Goal: Task Accomplishment & Management: Use online tool/utility

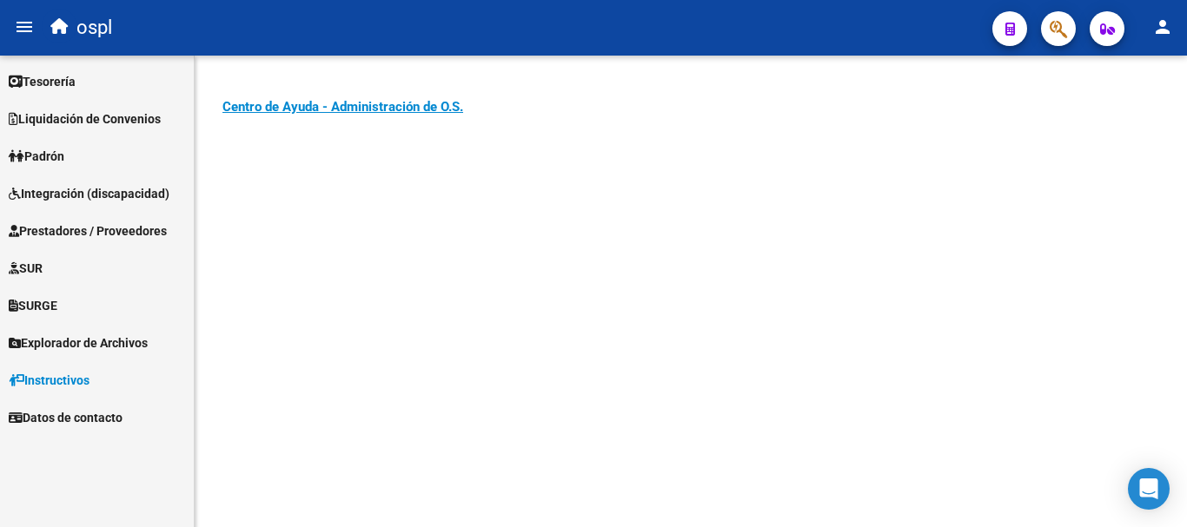
click at [76, 79] on span "Tesorería" at bounding box center [42, 81] width 67 height 19
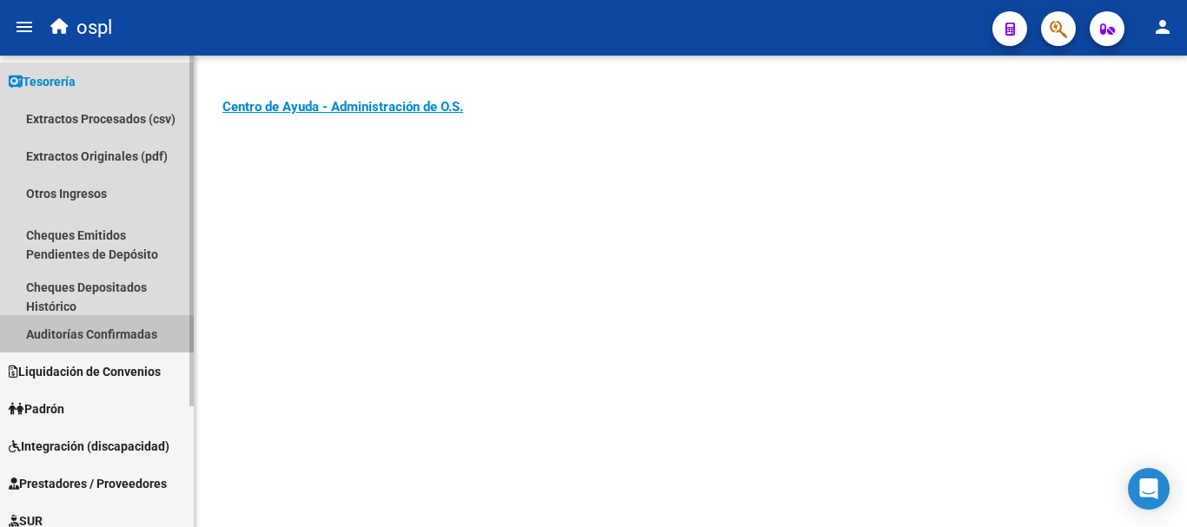
click at [123, 329] on link "Auditorías Confirmadas" at bounding box center [97, 333] width 194 height 37
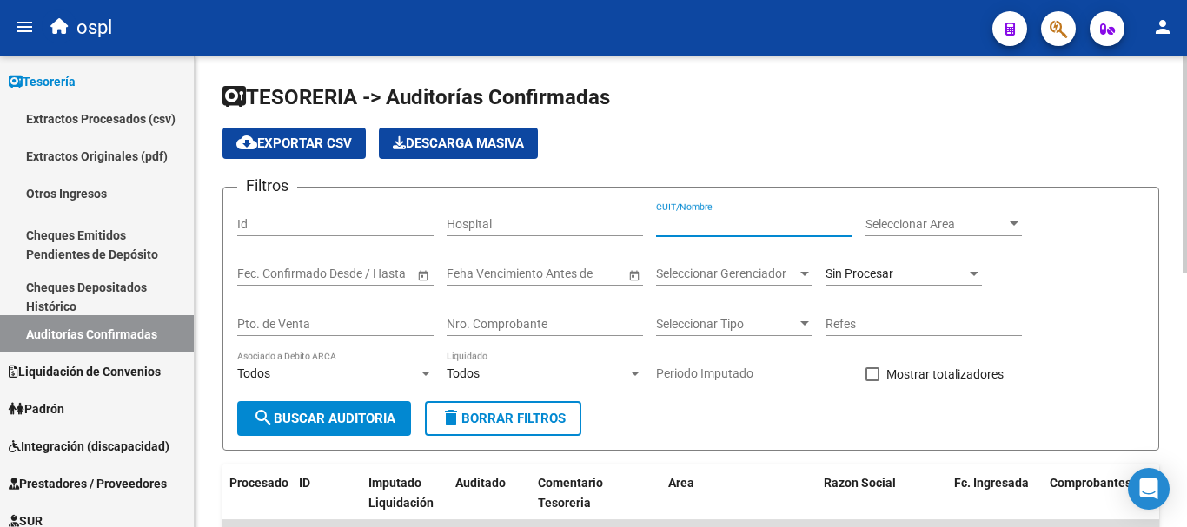
click at [689, 222] on input "CUIT/Nombre" at bounding box center [754, 224] width 196 height 15
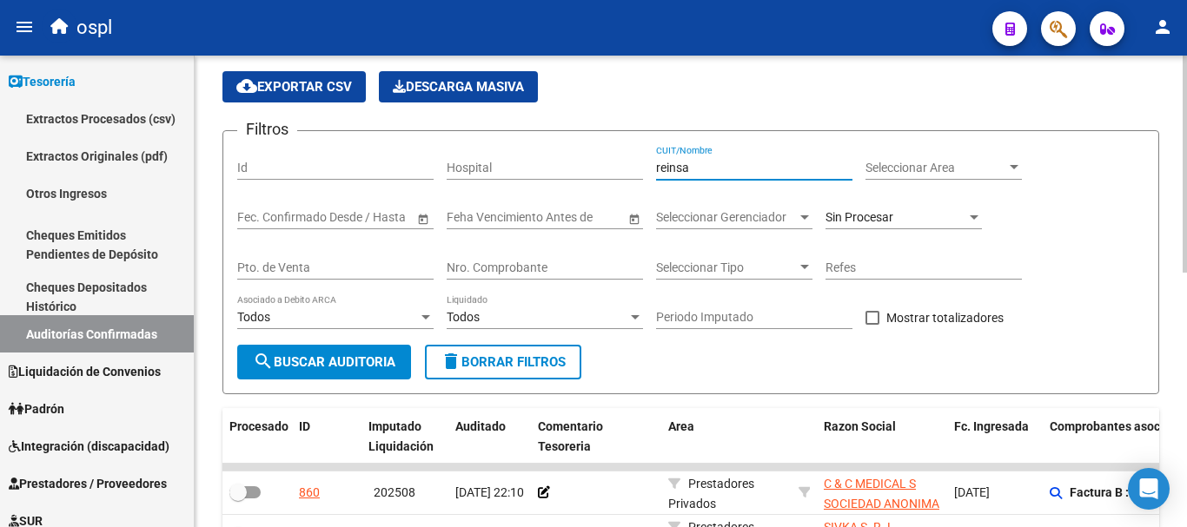
scroll to position [87, 0]
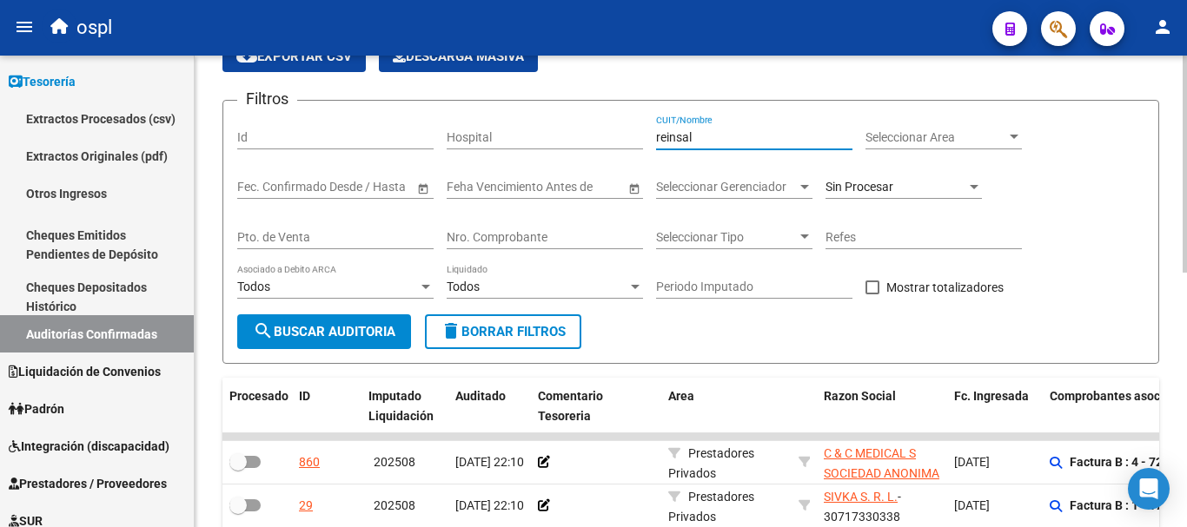
type input "reinsal"
click at [316, 332] on span "search Buscar Auditoria" at bounding box center [324, 332] width 142 height 16
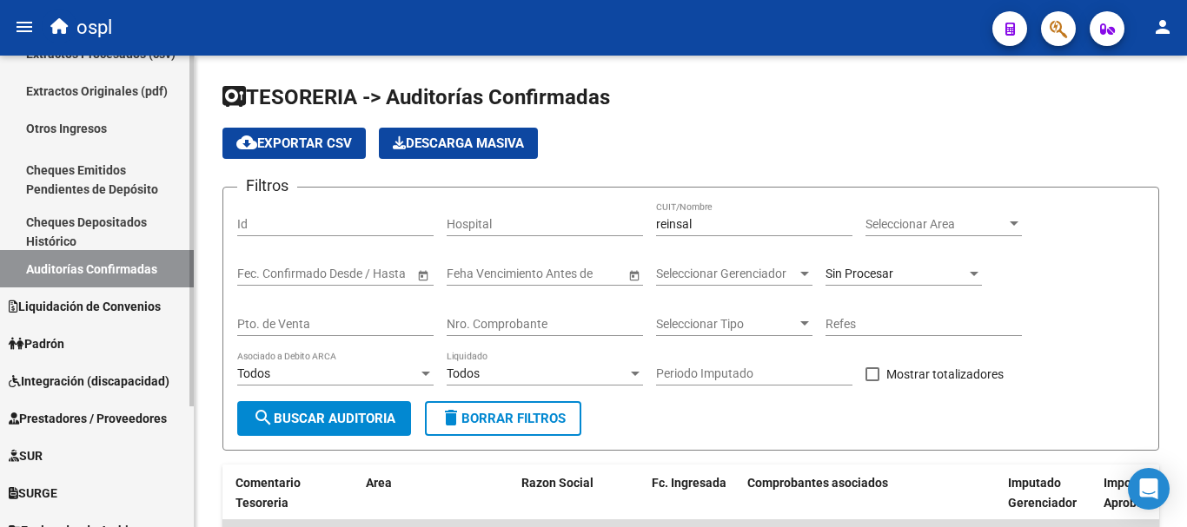
scroll to position [162, 0]
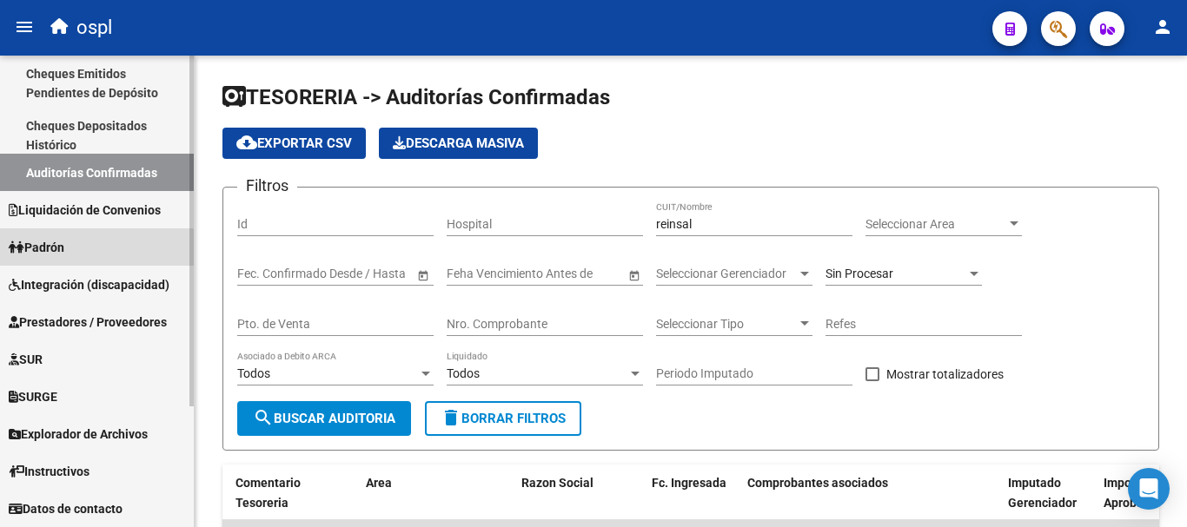
click at [91, 249] on link "Padrón" at bounding box center [97, 246] width 194 height 37
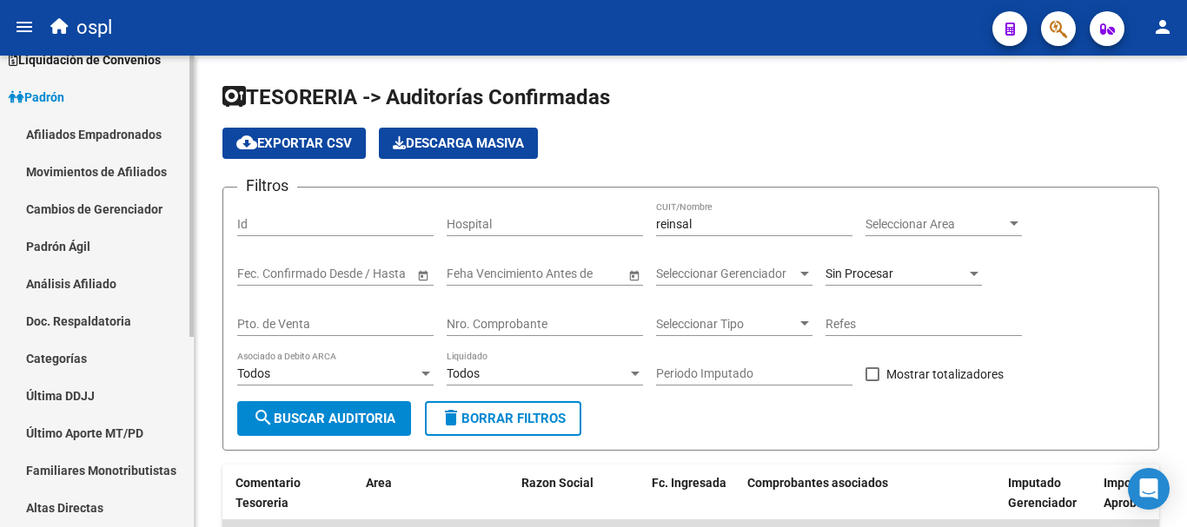
scroll to position [0, 0]
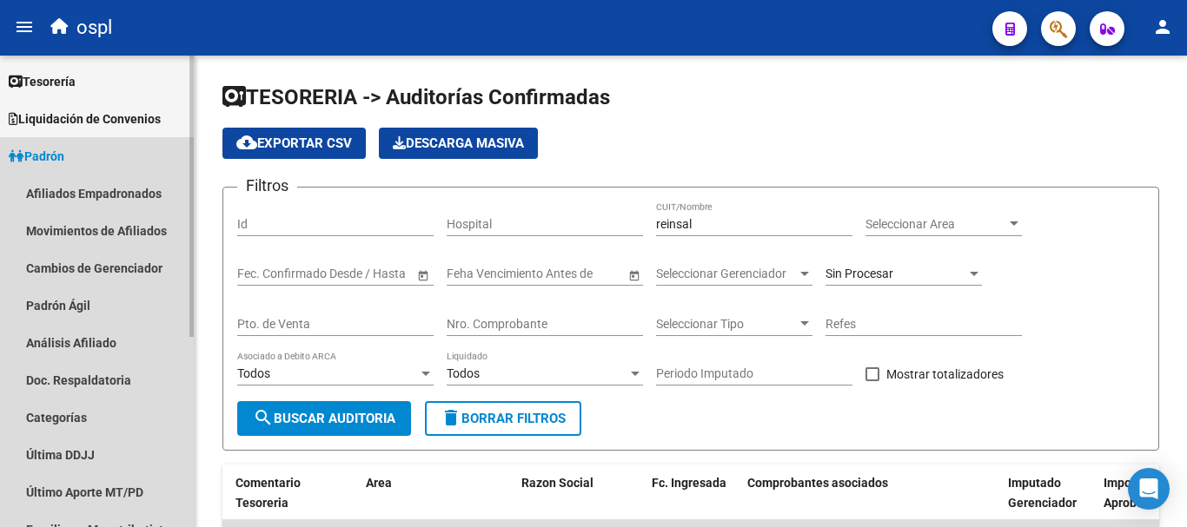
click at [64, 156] on span "Padrón" at bounding box center [37, 156] width 56 height 19
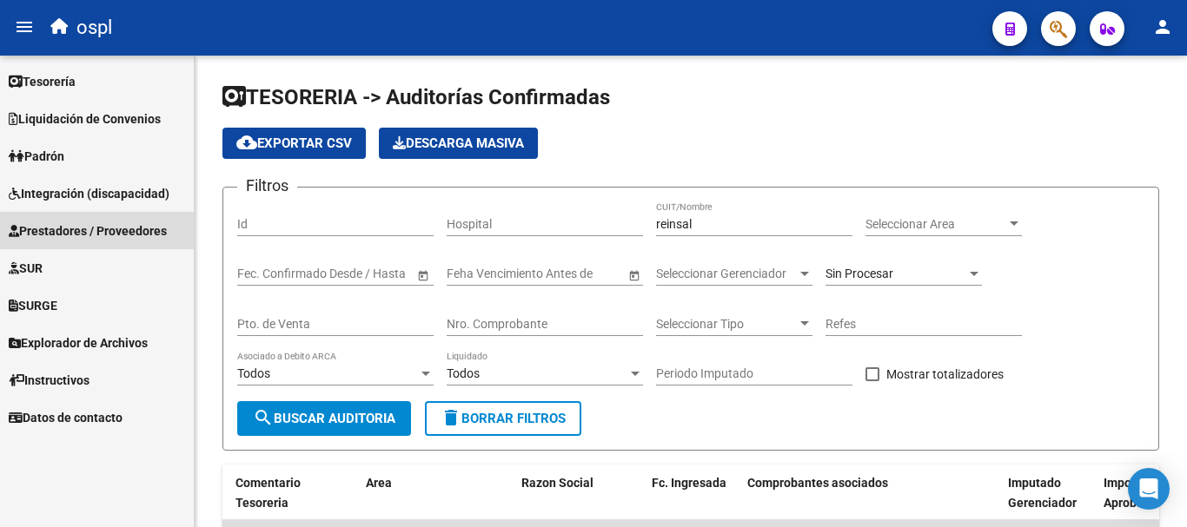
click at [119, 229] on span "Prestadores / Proveedores" at bounding box center [88, 231] width 158 height 19
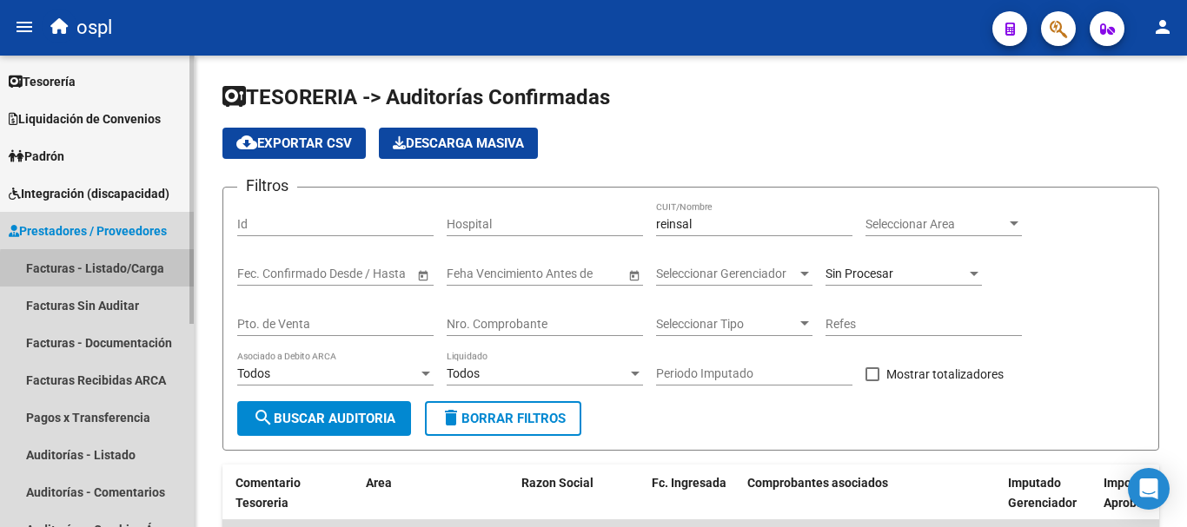
click at [114, 271] on link "Facturas - Listado/Carga" at bounding box center [97, 267] width 194 height 37
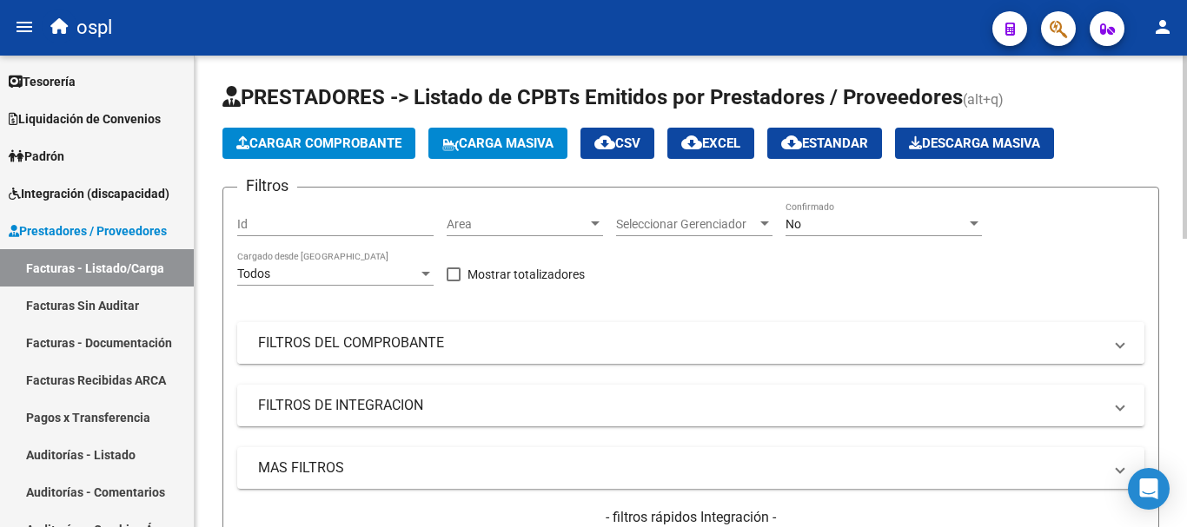
click at [362, 336] on mat-panel-title "FILTROS DEL COMPROBANTE" at bounding box center [680, 343] width 844 height 19
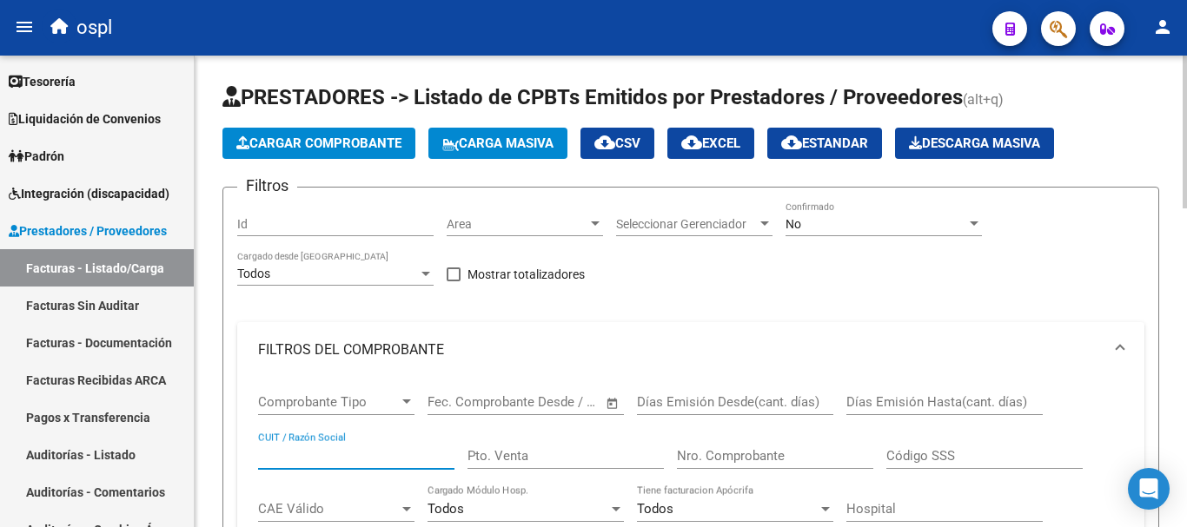
click at [331, 460] on input "CUIT / Razón Social" at bounding box center [356, 456] width 196 height 16
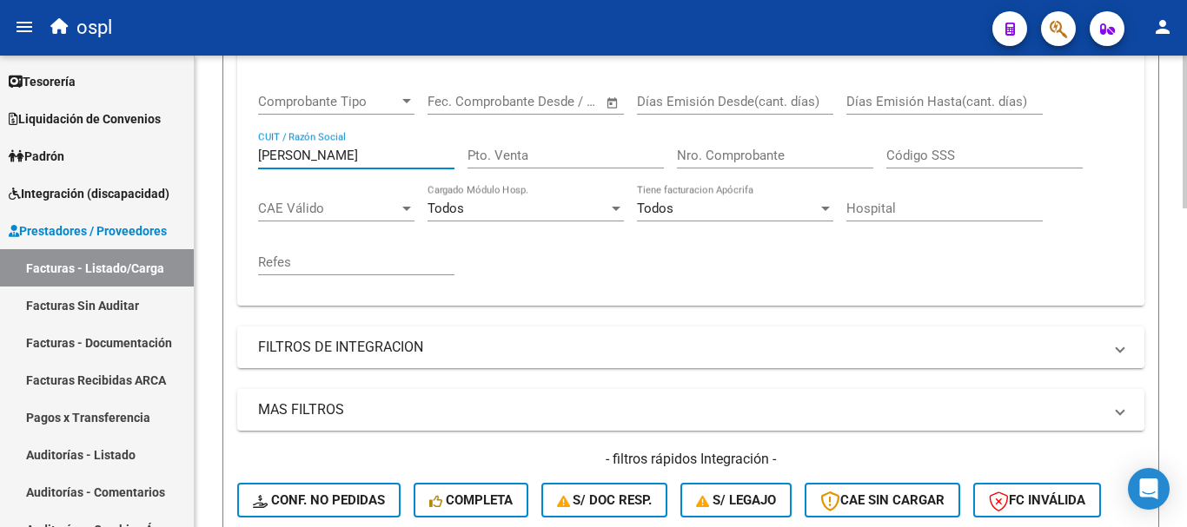
scroll to position [347, 0]
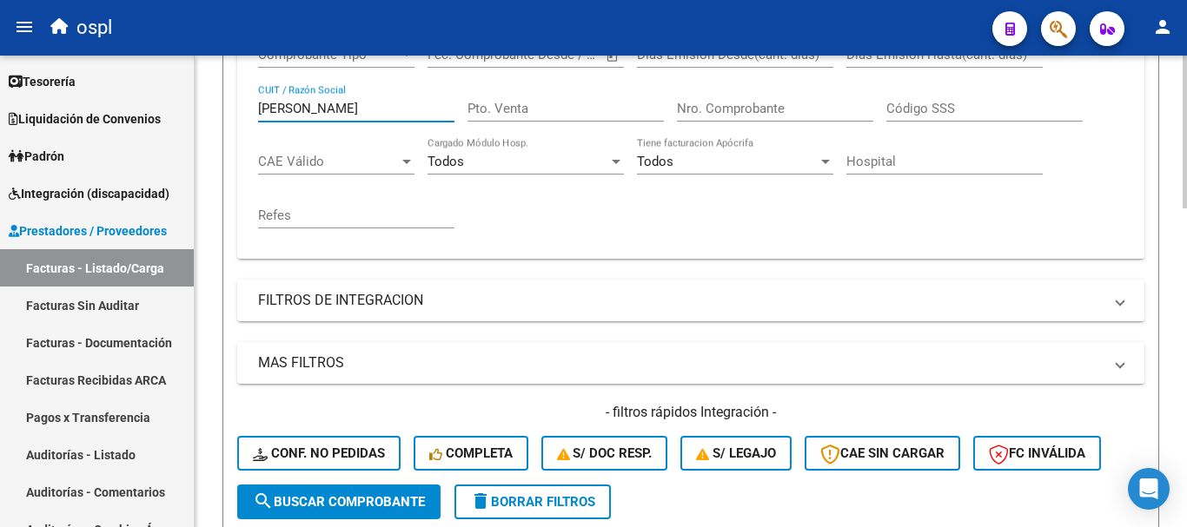
type input "[PERSON_NAME]"
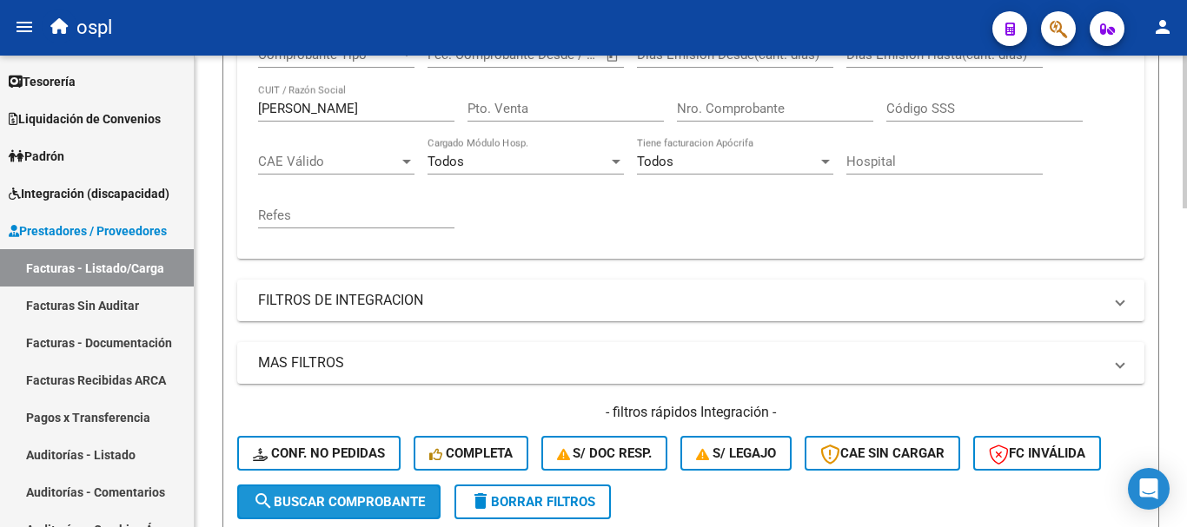
click at [358, 506] on span "search Buscar Comprobante" at bounding box center [339, 502] width 172 height 16
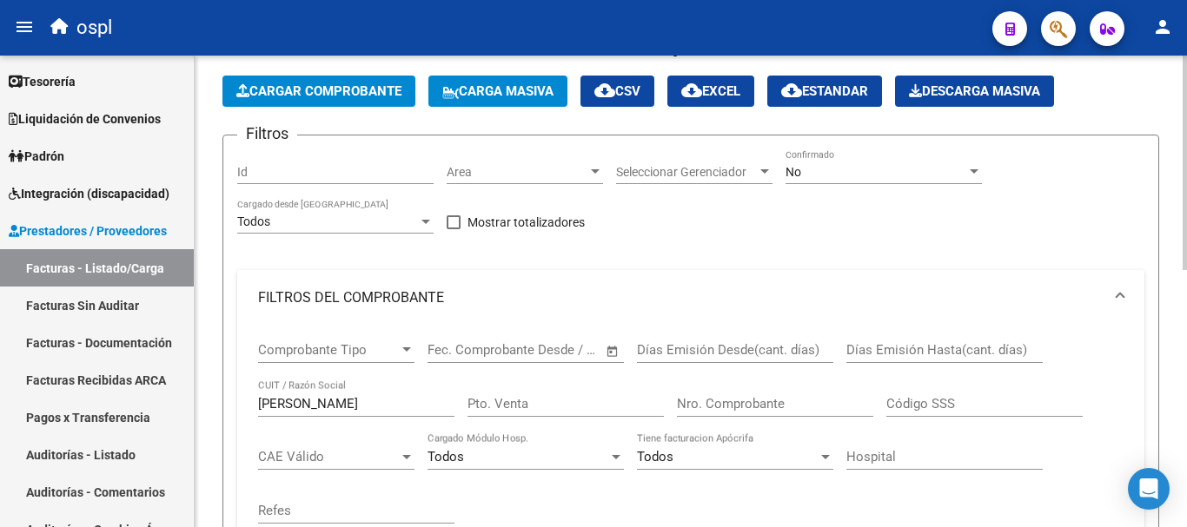
scroll to position [0, 0]
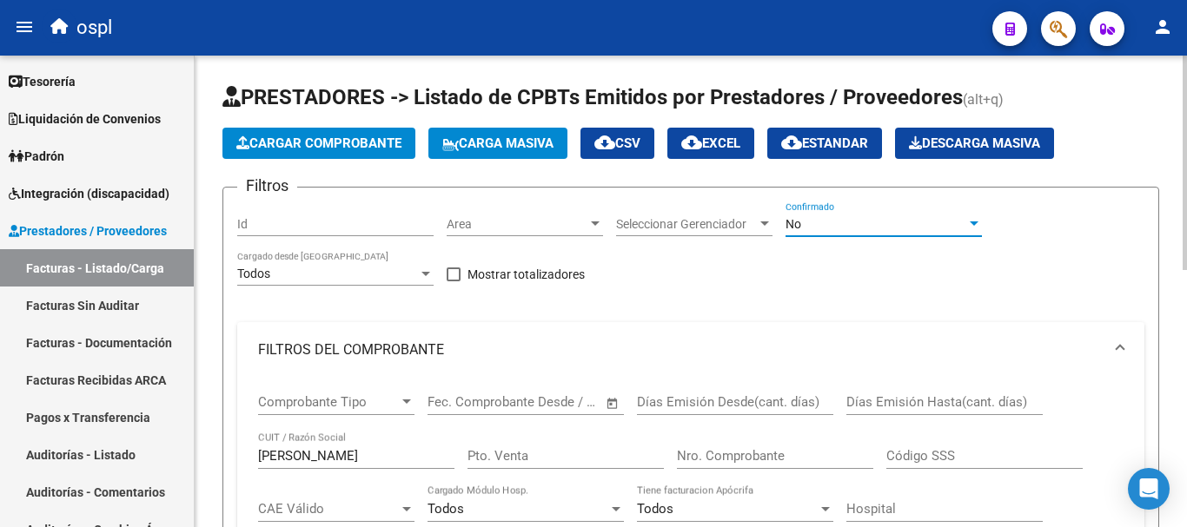
click at [876, 226] on div "No" at bounding box center [875, 224] width 181 height 15
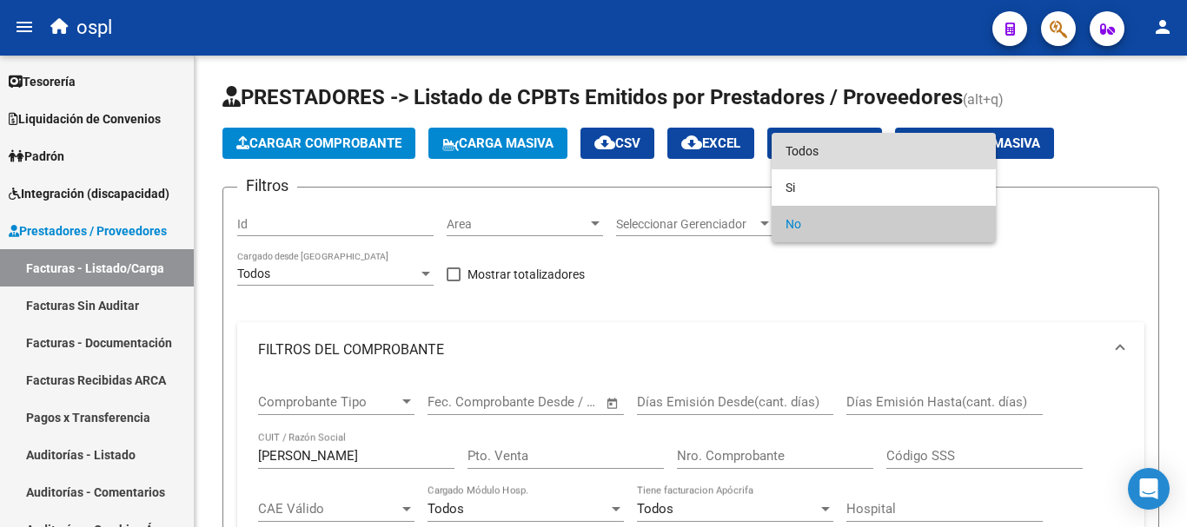
click at [863, 146] on span "Todos" at bounding box center [883, 151] width 196 height 36
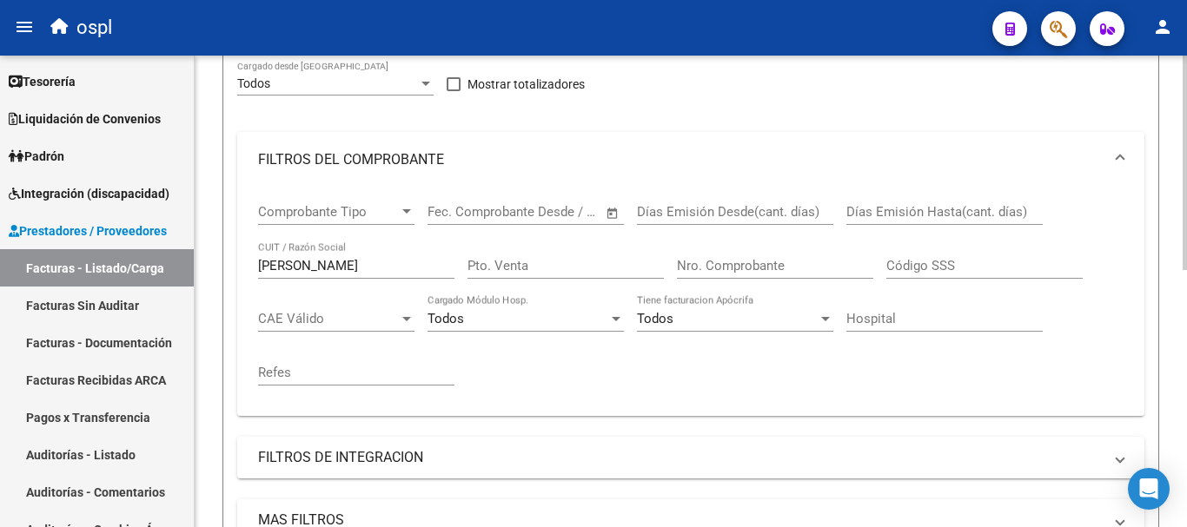
scroll to position [567, 0]
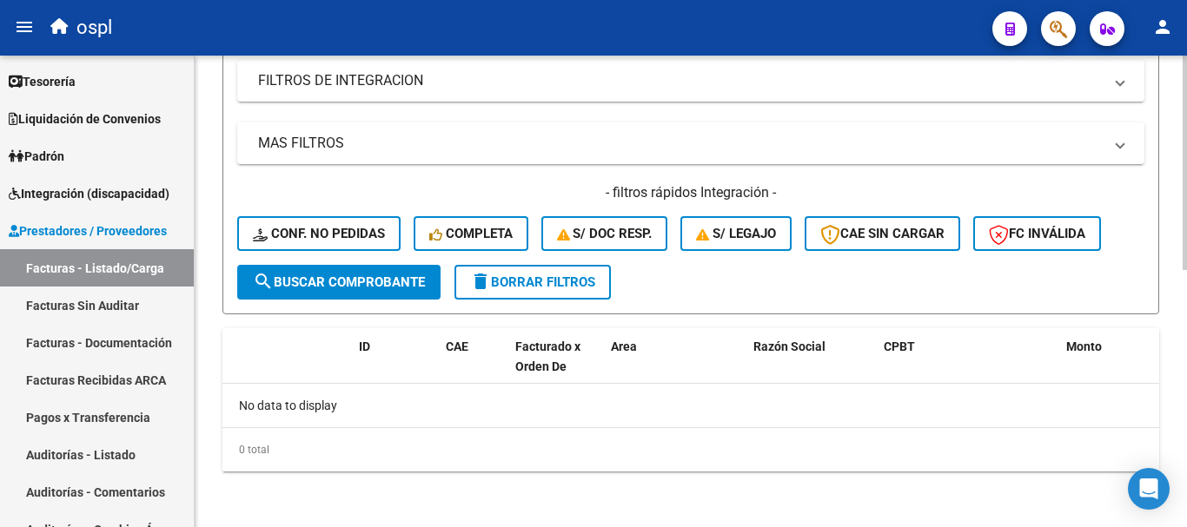
click at [374, 288] on span "search Buscar Comprobante" at bounding box center [339, 283] width 172 height 16
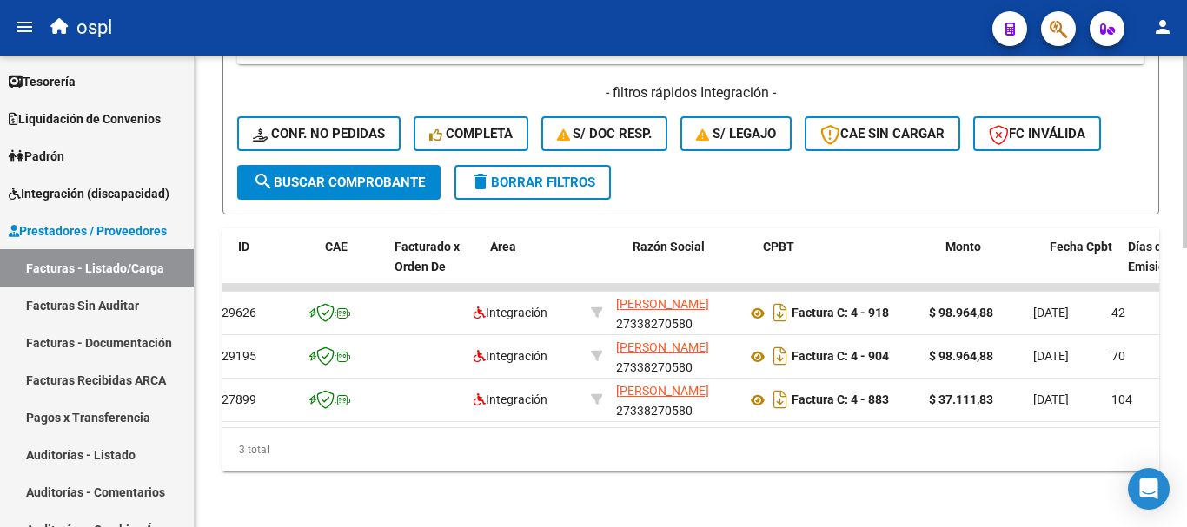
scroll to position [0, 64]
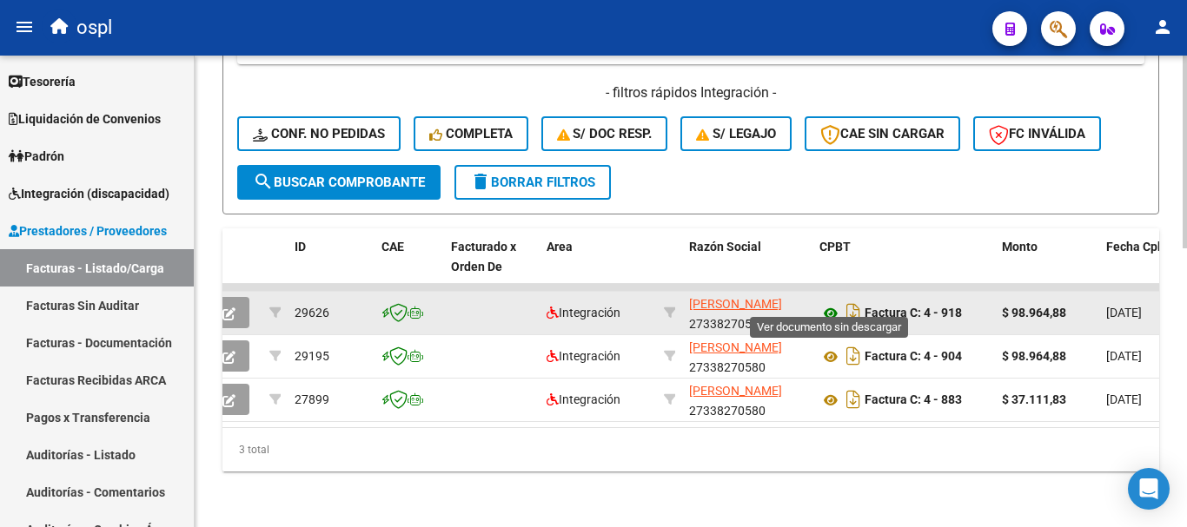
click at [830, 303] on icon at bounding box center [830, 313] width 23 height 21
